Goal: Transaction & Acquisition: Purchase product/service

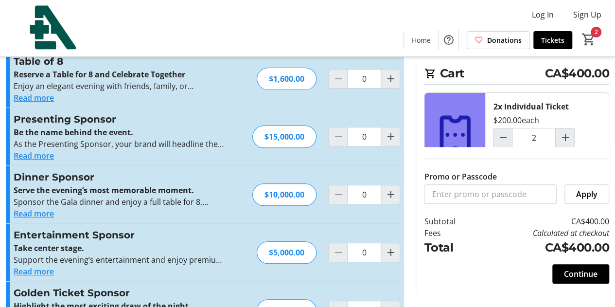
scroll to position [97, 0]
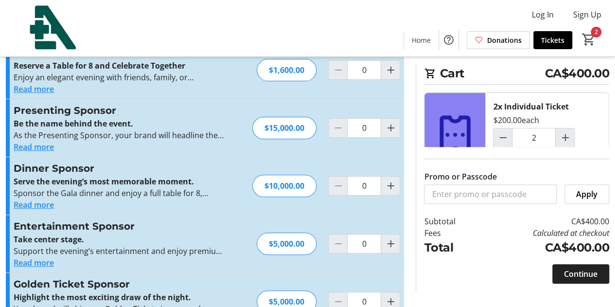
click at [597, 274] on span at bounding box center [581, 273] width 57 height 23
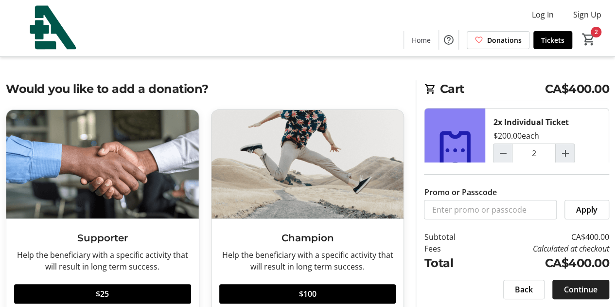
click at [577, 288] on span "Continue" at bounding box center [581, 290] width 34 height 12
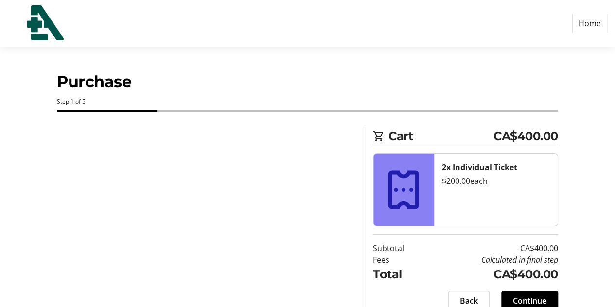
select select "CA"
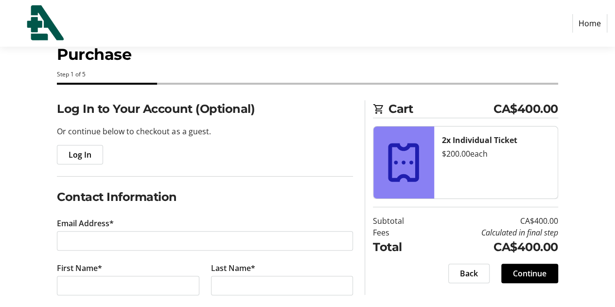
scroll to position [49, 0]
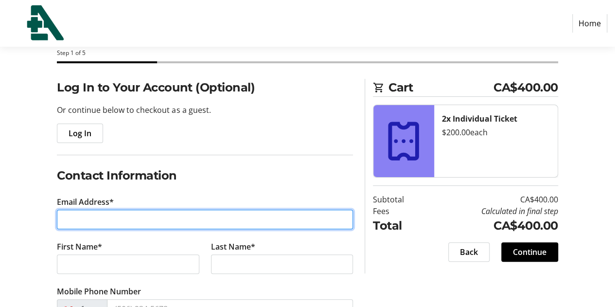
click at [133, 213] on input "Email Address*" at bounding box center [205, 219] width 296 height 19
type input "[PERSON_NAME][EMAIL_ADDRESS][DOMAIN_NAME]"
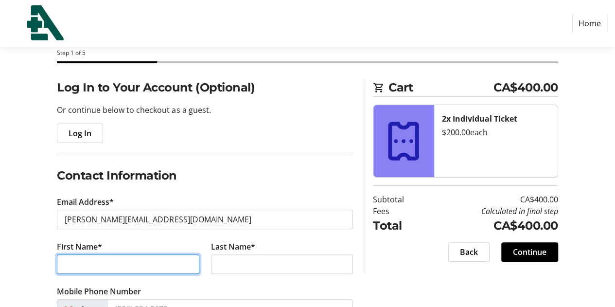
type input "[PERSON_NAME]"
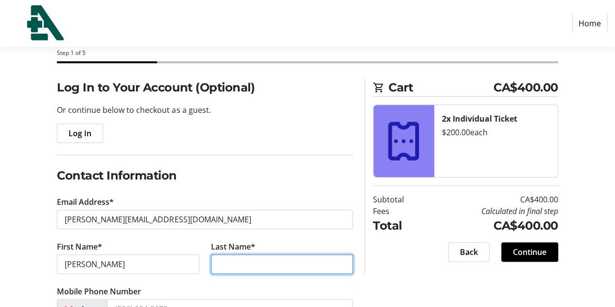
type input "[PERSON_NAME]"
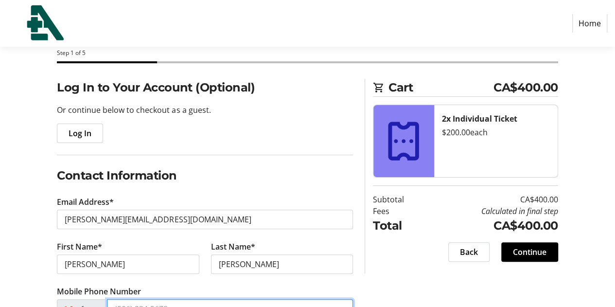
type input "[PHONE_NUMBER]"
type input "L & A Financial"
type input "[STREET_ADDRESS]"
type input "Napanee"
select select "ON"
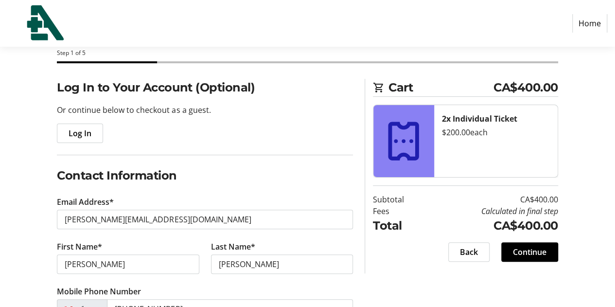
type input "K7R 1H7"
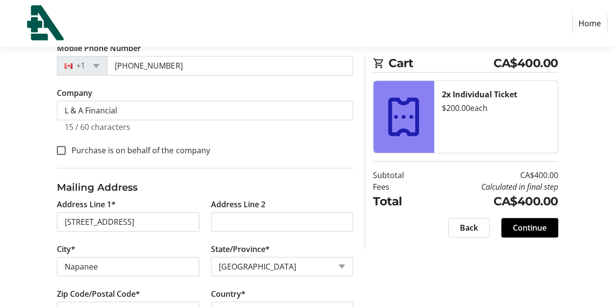
scroll to position [326, 0]
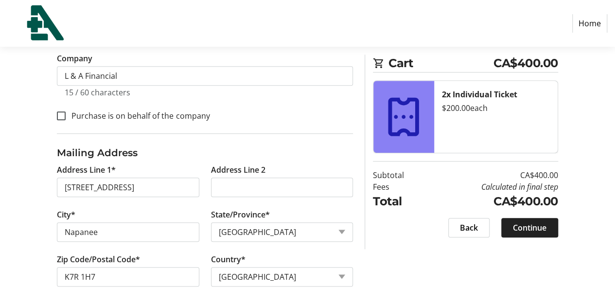
click at [538, 227] on span "Continue" at bounding box center [530, 228] width 34 height 12
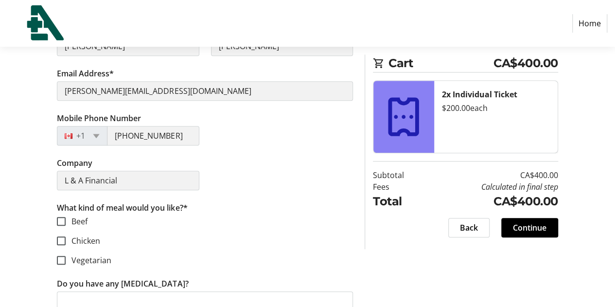
scroll to position [146, 0]
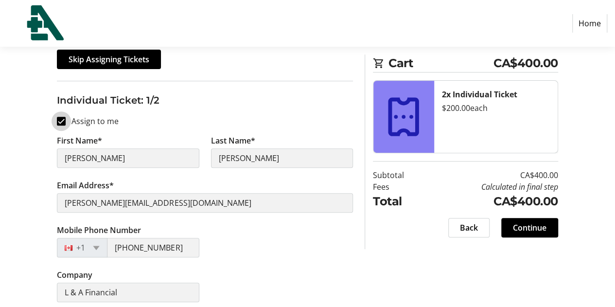
click at [61, 123] on input "Assign to me" at bounding box center [61, 121] width 9 height 9
checkbox input "false"
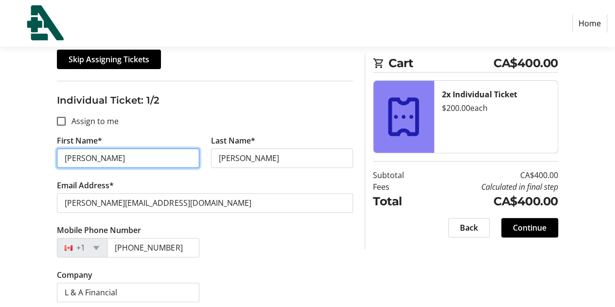
click at [90, 151] on input "[PERSON_NAME]" at bounding box center [128, 157] width 142 height 19
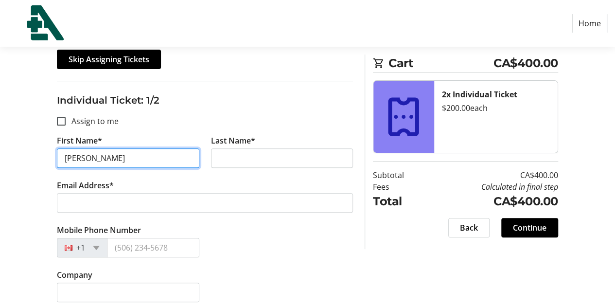
type input "[PERSON_NAME]"
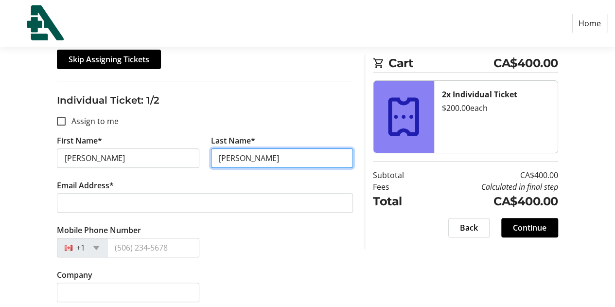
type input "[PERSON_NAME]"
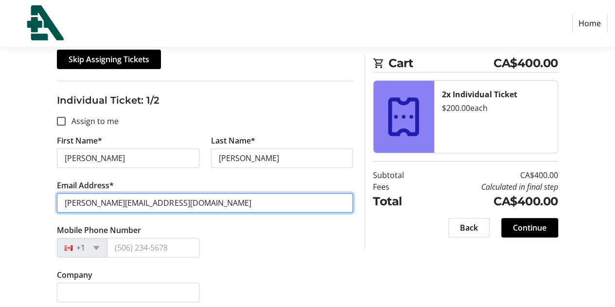
type input "[PERSON_NAME][EMAIL_ADDRESS][DOMAIN_NAME]"
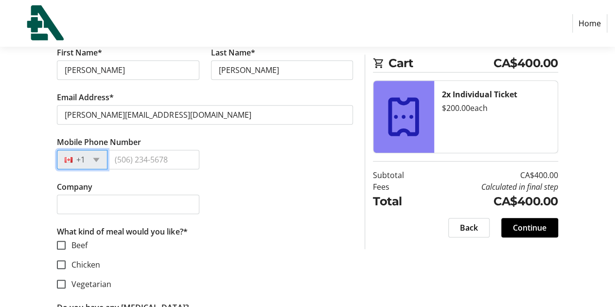
scroll to position [243, 0]
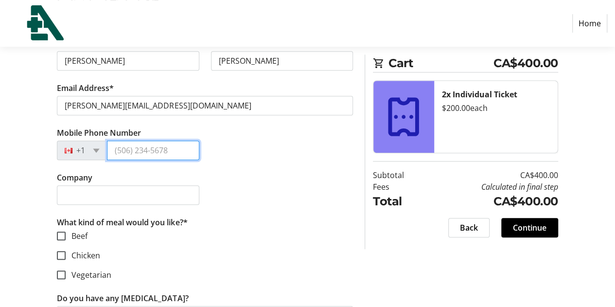
click at [125, 155] on input "Mobile Phone Number" at bounding box center [153, 150] width 92 height 19
type input "[PHONE_NUMBER]"
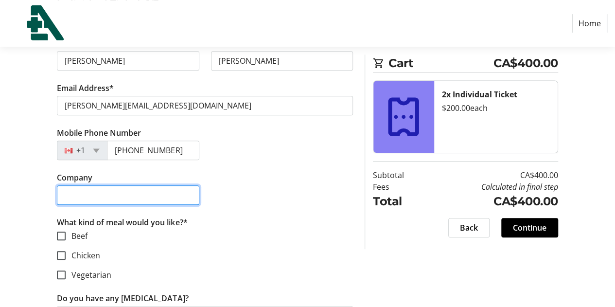
click at [143, 195] on input "Company" at bounding box center [128, 194] width 142 height 19
type input "<"
type input "L & A Financial"
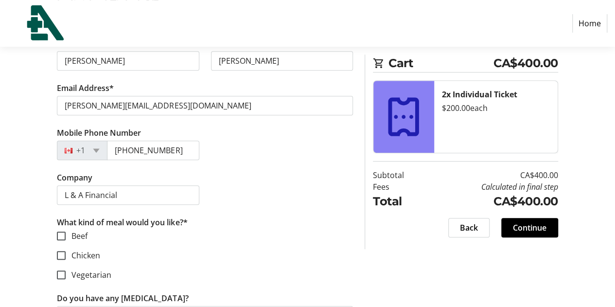
click at [31, 231] on div "Assign Tickets Enter details for each attendee so that they receive their ticke…" at bounding box center [307, 287] width 615 height 806
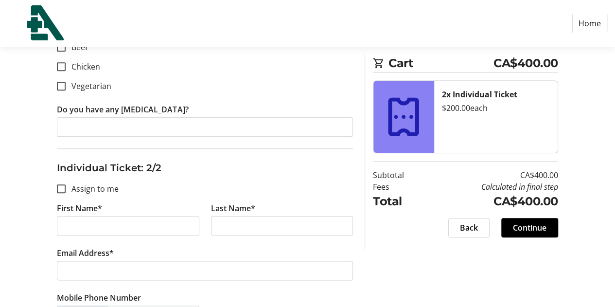
scroll to position [438, 0]
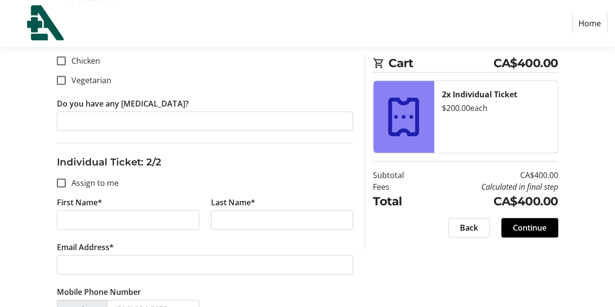
click at [79, 207] on tr-form-field "First Name*" at bounding box center [128, 219] width 154 height 45
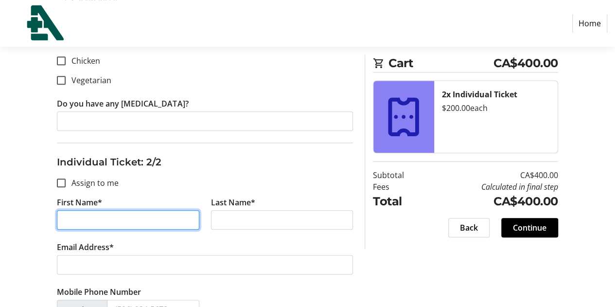
click at [79, 213] on input "First Name*" at bounding box center [128, 219] width 142 height 19
type input "[PERSON_NAME]"
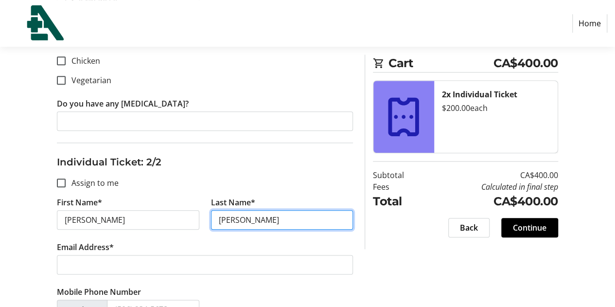
type input "[PERSON_NAME]"
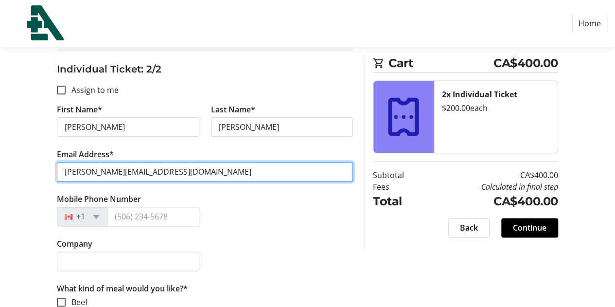
scroll to position [535, 0]
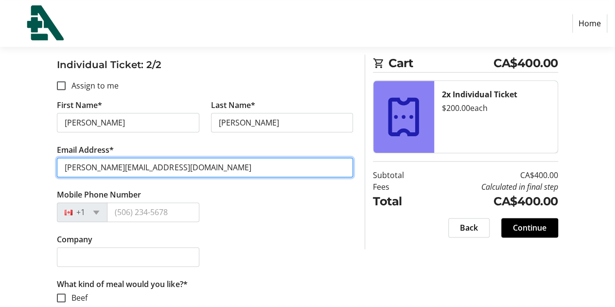
type input "[PERSON_NAME][EMAIL_ADDRESS][DOMAIN_NAME]"
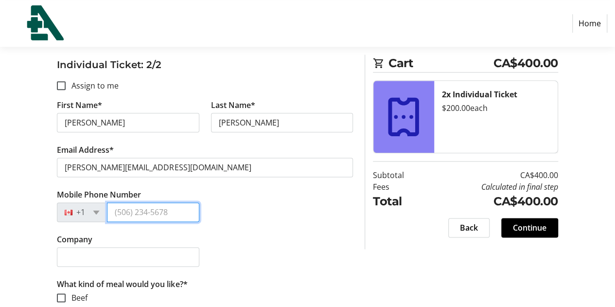
drag, startPoint x: 139, startPoint y: 208, endPoint x: 132, endPoint y: 212, distance: 8.1
click at [134, 212] on input "Mobile Phone Number" at bounding box center [153, 211] width 92 height 19
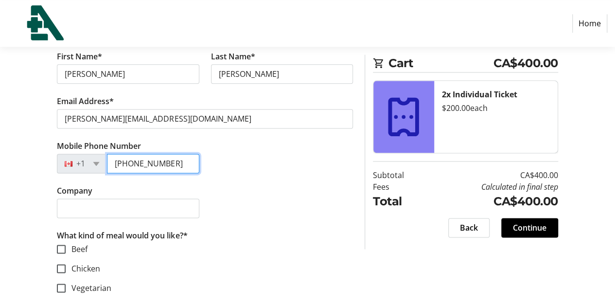
type input "[PHONE_NUMBER]"
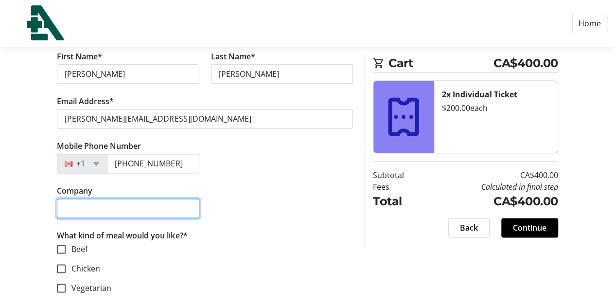
click at [101, 202] on input "Company" at bounding box center [128, 207] width 142 height 19
type input "L & A Financial"
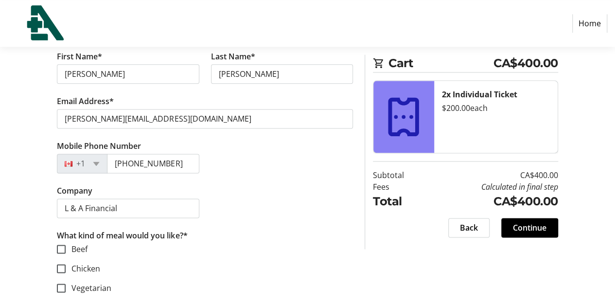
click at [271, 189] on div "Company L & A Financial" at bounding box center [205, 207] width 308 height 45
click at [61, 246] on input "Beef" at bounding box center [61, 249] width 9 height 9
checkbox input "true"
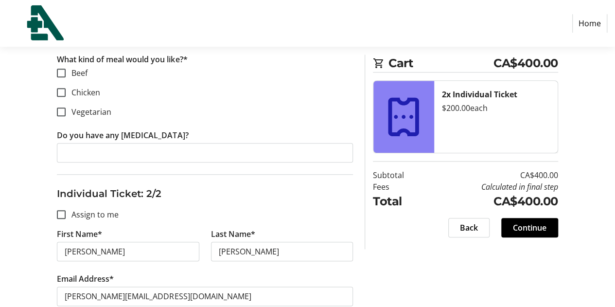
scroll to position [389, 0]
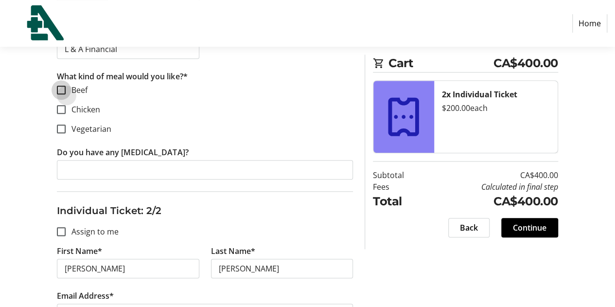
click at [64, 86] on input "Beef" at bounding box center [61, 90] width 9 height 9
checkbox input "true"
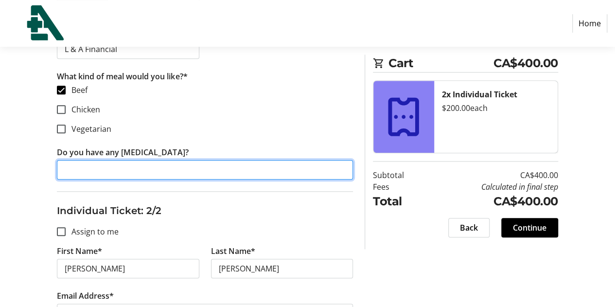
click at [85, 169] on input "Do you have any [MEDICAL_DATA]?" at bounding box center [205, 169] width 296 height 19
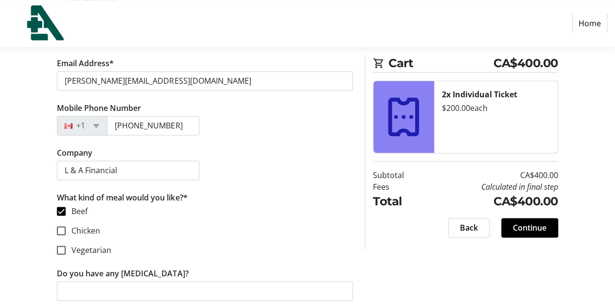
scroll to position [624, 0]
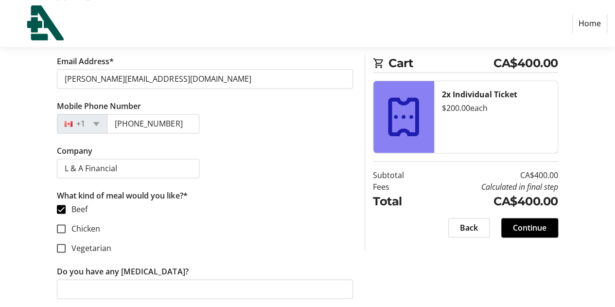
type input "No"
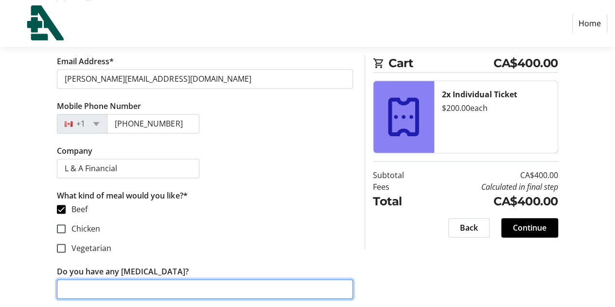
click at [79, 279] on input "Do you have any [MEDICAL_DATA]?" at bounding box center [205, 288] width 296 height 19
type input "No"
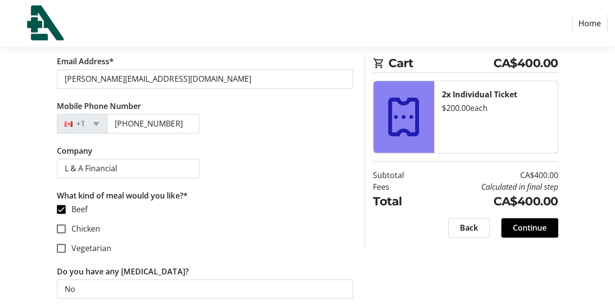
click at [528, 218] on span at bounding box center [529, 227] width 57 height 23
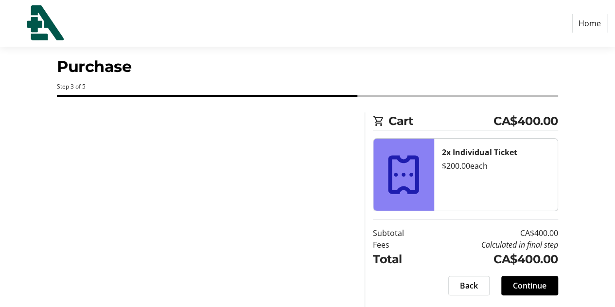
scroll to position [14, 0]
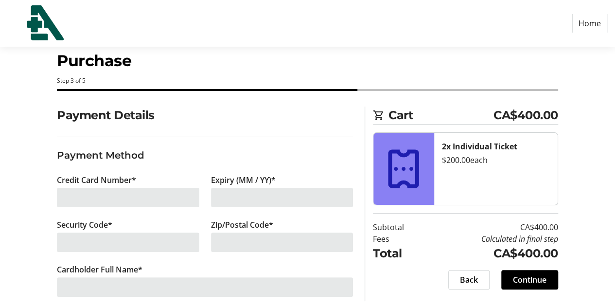
scroll to position [33, 0]
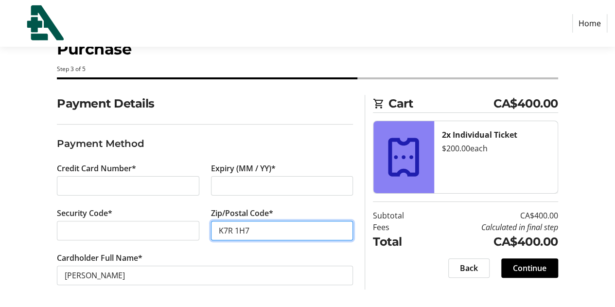
type input "K7R 1H7"
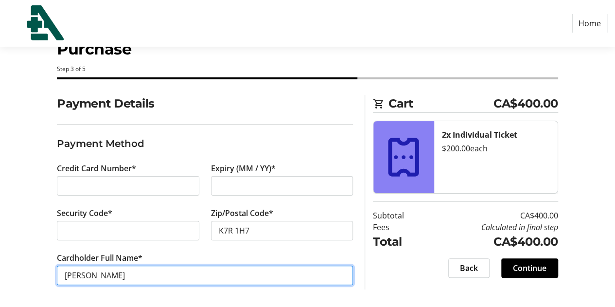
click at [78, 273] on input "[PERSON_NAME]" at bounding box center [205, 275] width 296 height 19
type input "[PERSON_NAME]"
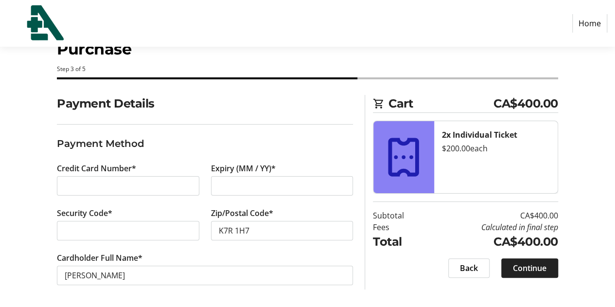
click at [536, 258] on span at bounding box center [529, 267] width 57 height 23
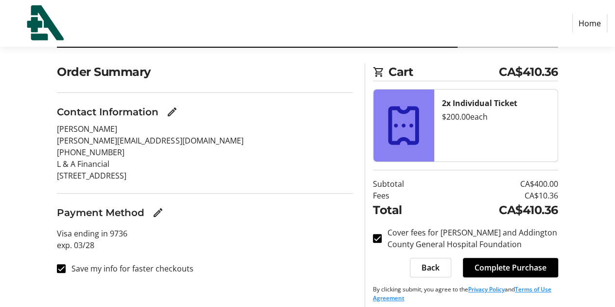
scroll to position [71, 0]
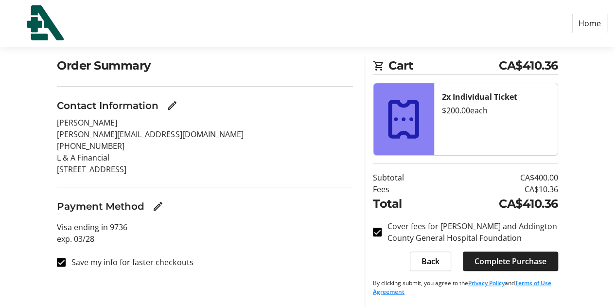
click at [483, 255] on span "Complete Purchase" at bounding box center [511, 261] width 72 height 12
